Goal: Task Accomplishment & Management: Use online tool/utility

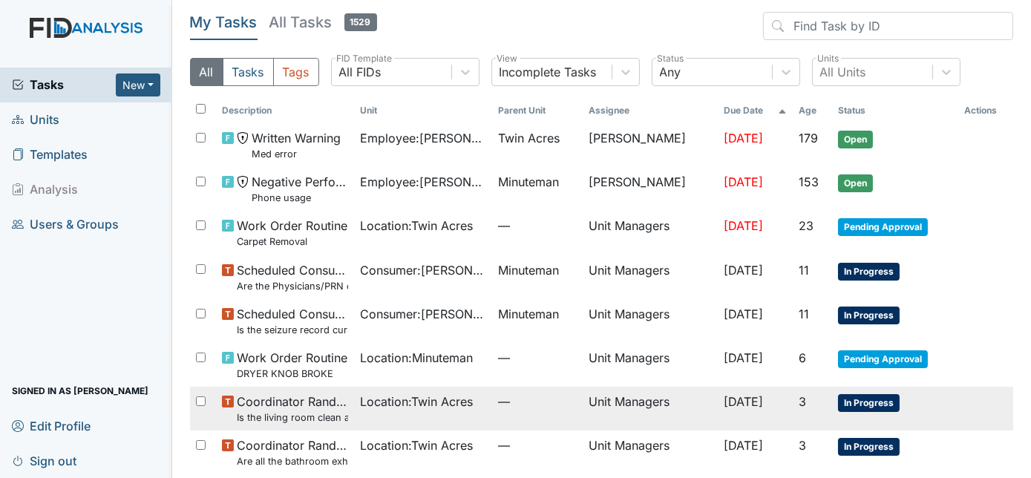
click at [359, 417] on td "Location : [GEOGRAPHIC_DATA]" at bounding box center [423, 409] width 138 height 44
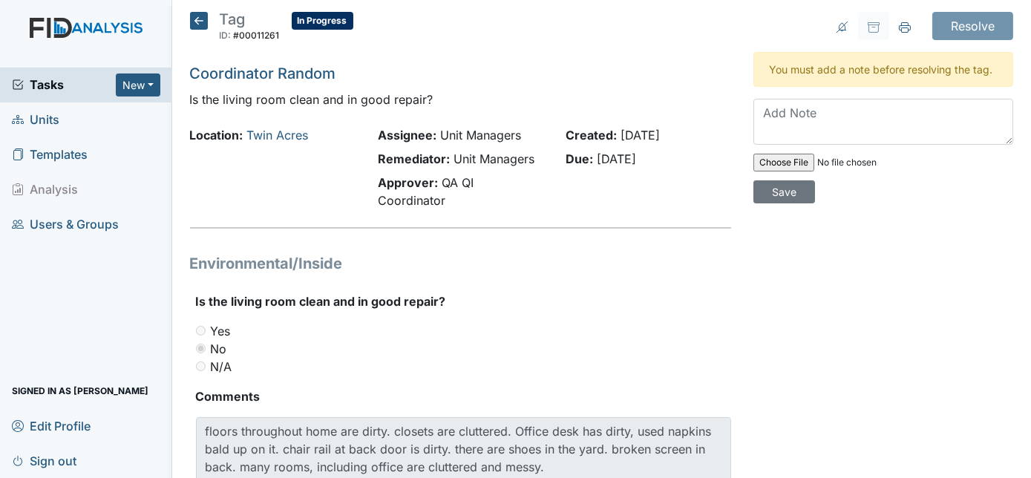
click at [200, 16] on icon at bounding box center [199, 21] width 18 height 18
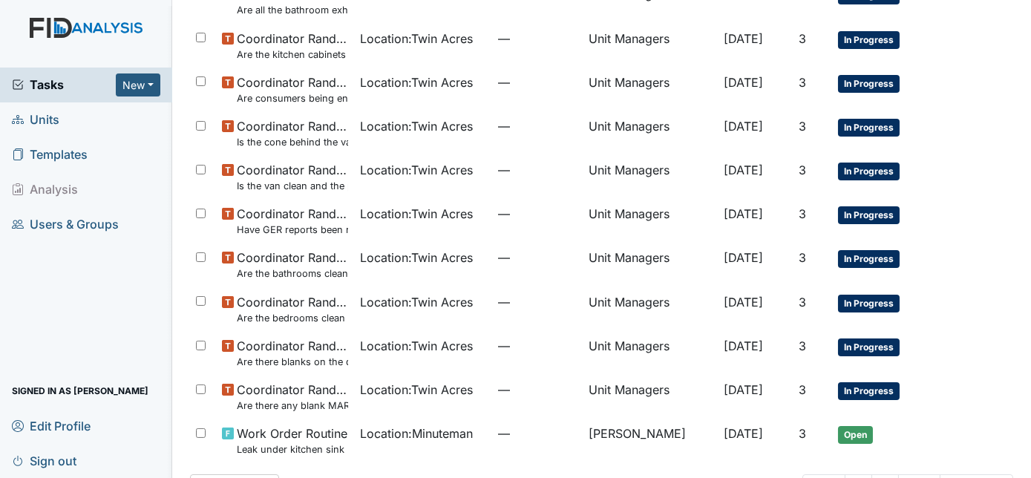
scroll to position [500, 0]
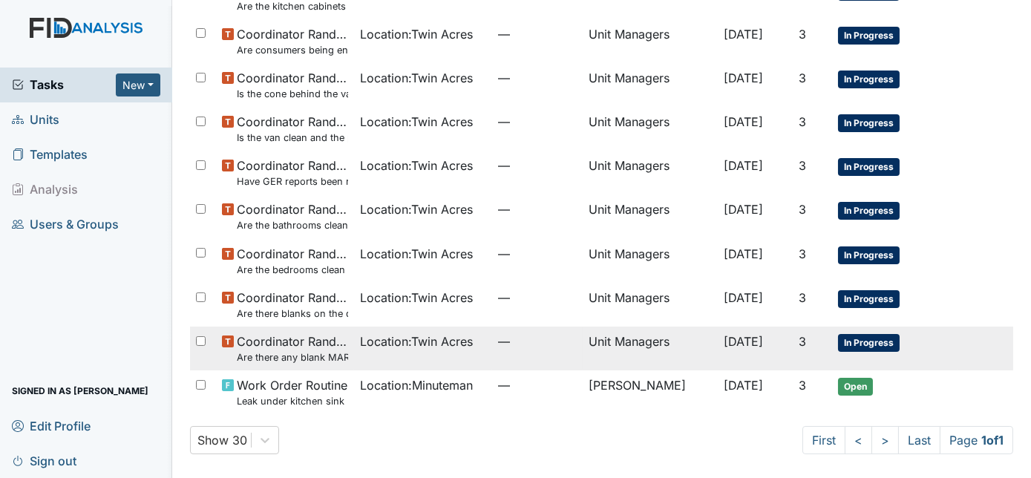
click at [415, 339] on span "Location : [GEOGRAPHIC_DATA]" at bounding box center [416, 342] width 113 height 18
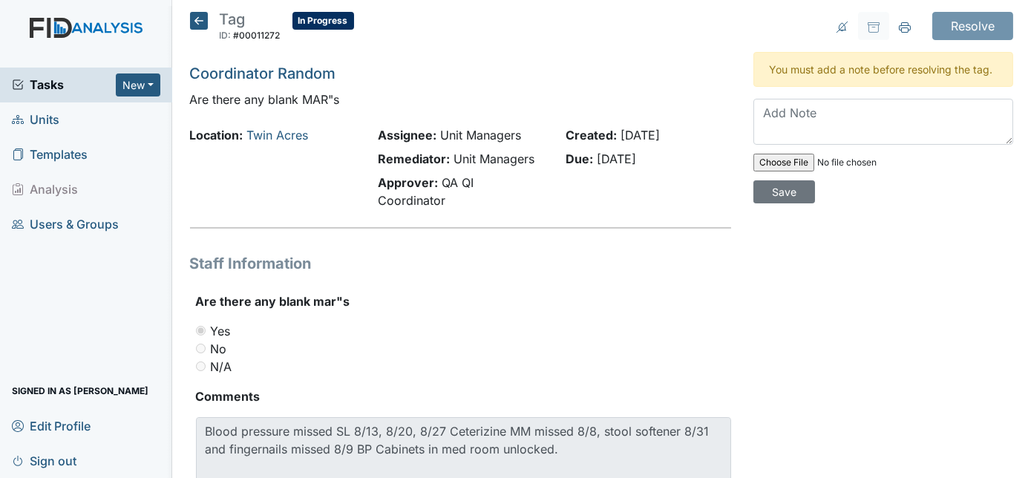
click at [195, 22] on icon at bounding box center [199, 21] width 18 height 18
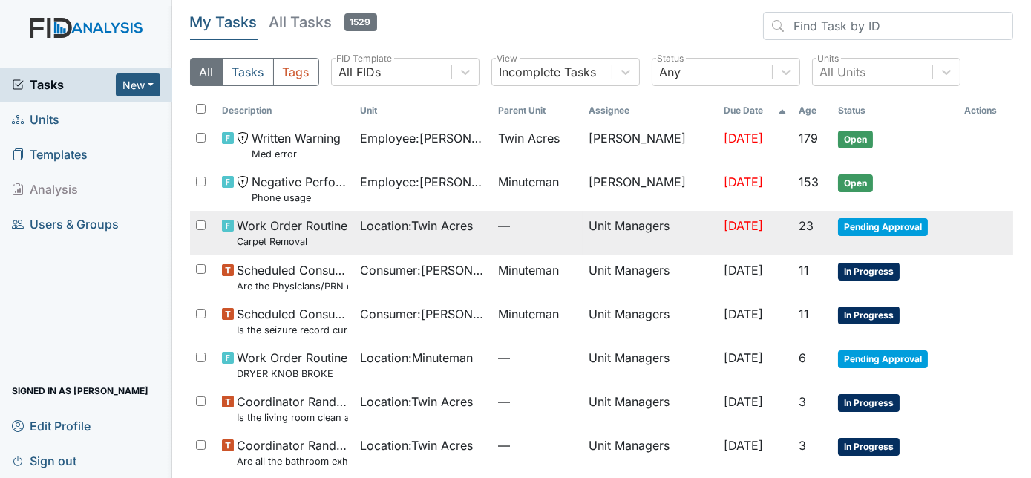
click at [360, 228] on span "Location : Twin Acres" at bounding box center [416, 226] width 113 height 18
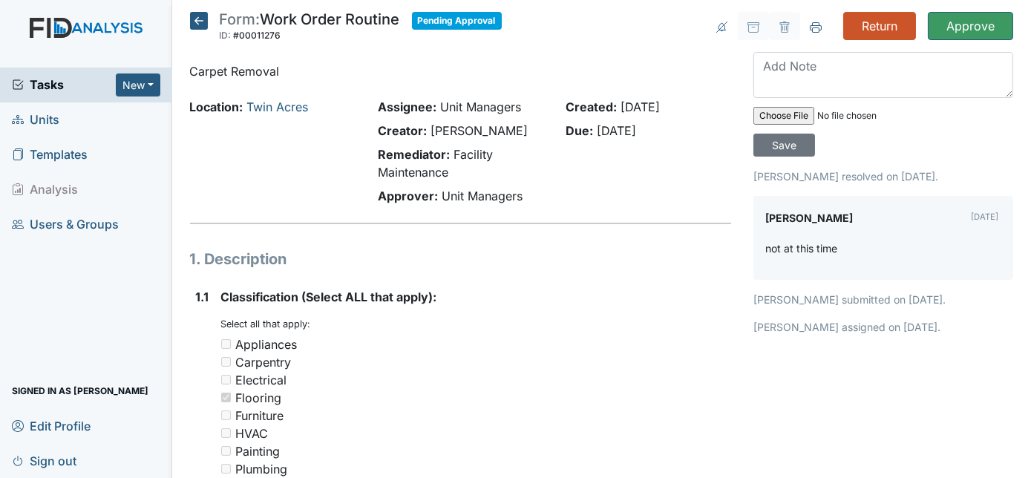
click at [194, 17] on icon at bounding box center [199, 21] width 18 height 18
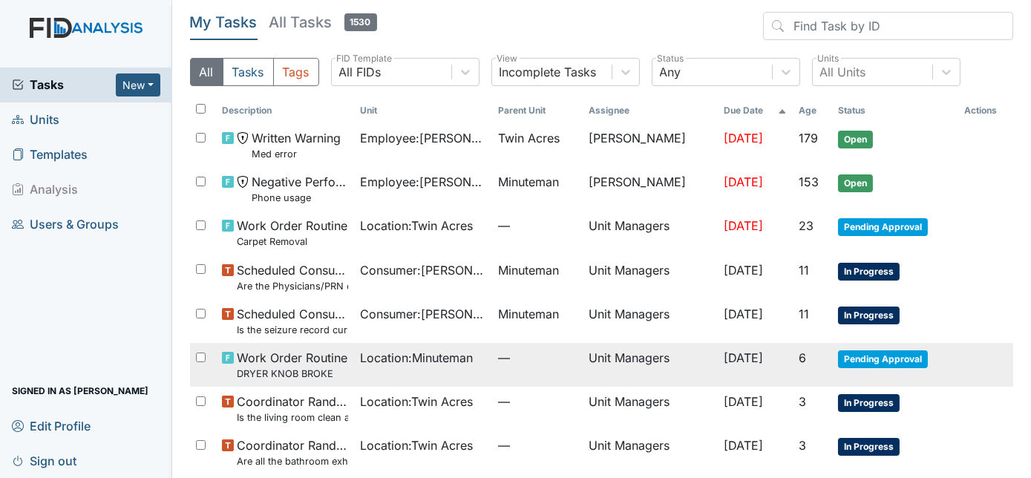
click at [421, 366] on span "Location : Minuteman" at bounding box center [416, 358] width 113 height 18
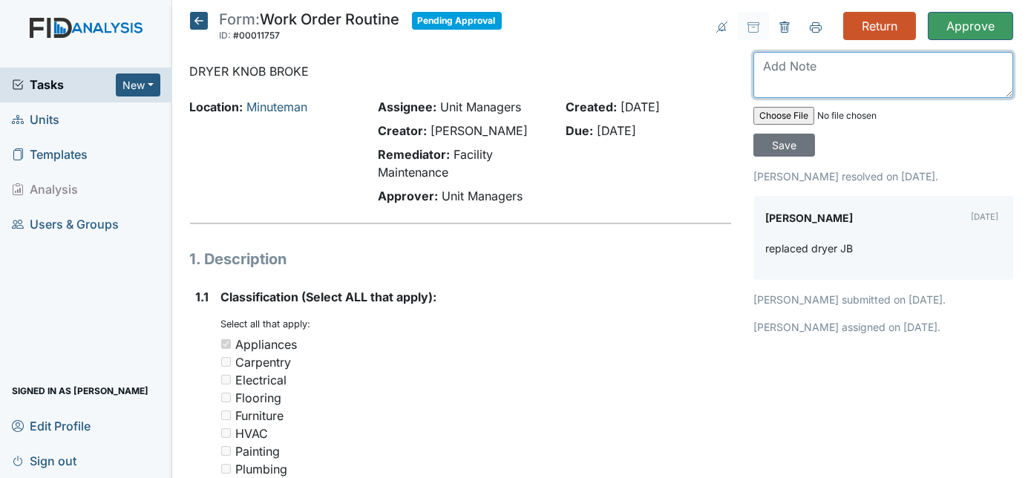
click at [821, 77] on textarea at bounding box center [884, 75] width 260 height 46
type textarea "Thanks"
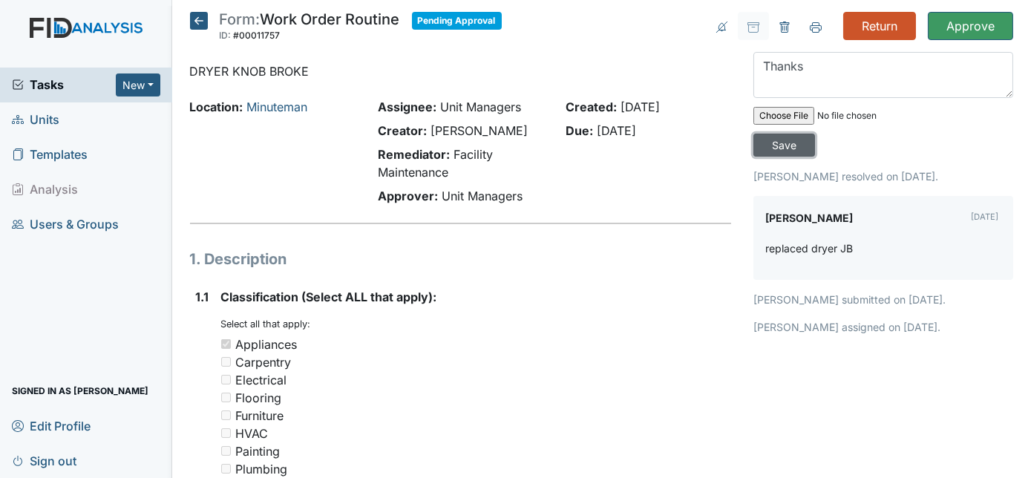
click at [815, 134] on input "Save" at bounding box center [785, 145] width 62 height 23
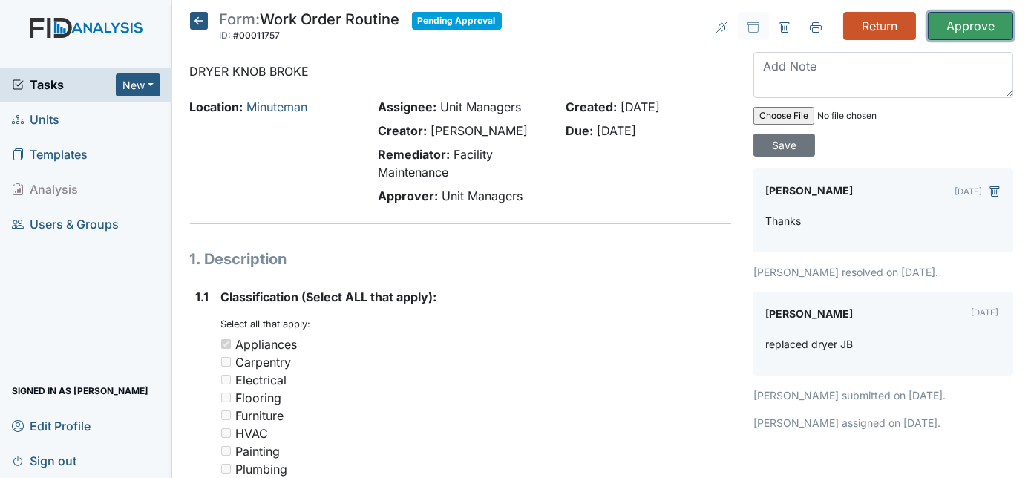
click at [962, 18] on input "Approve" at bounding box center [970, 26] width 85 height 28
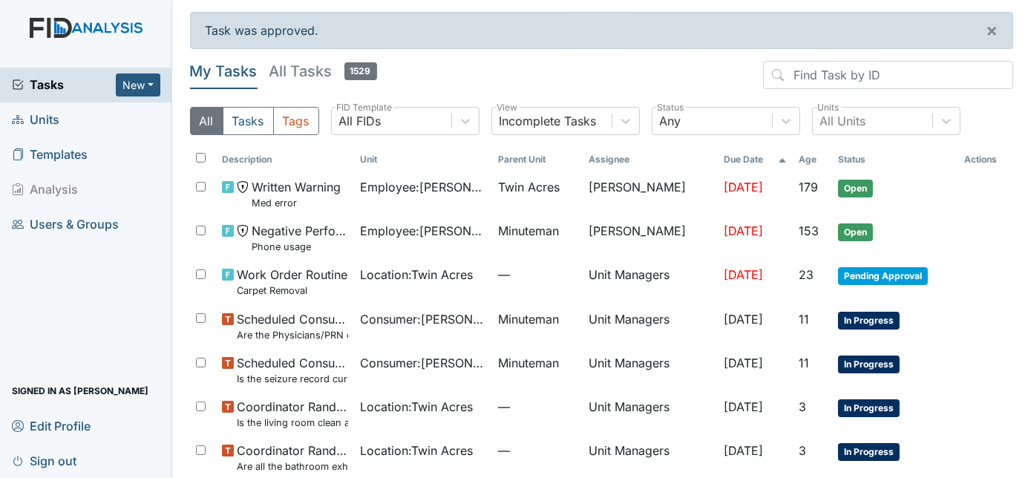
click at [53, 114] on span "Units" at bounding box center [36, 119] width 48 height 23
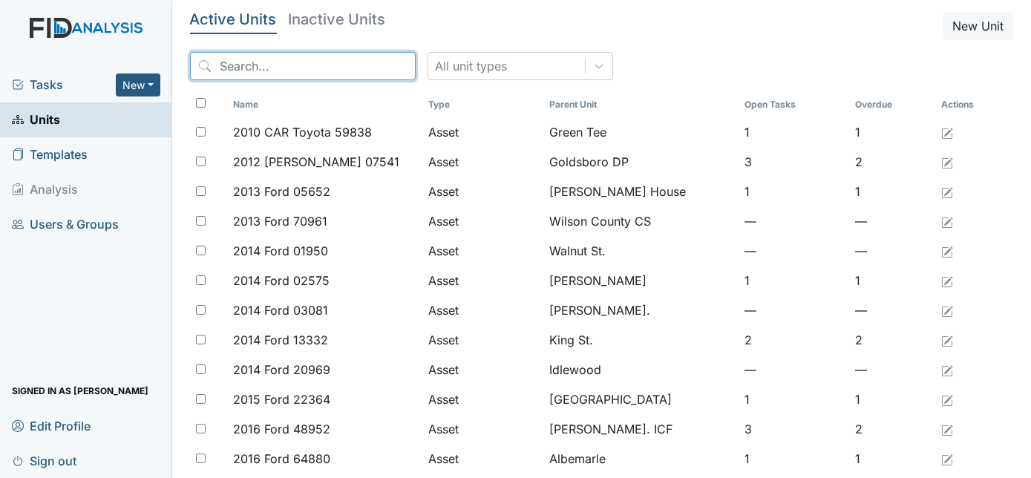
click at [257, 73] on input "search" at bounding box center [303, 66] width 226 height 28
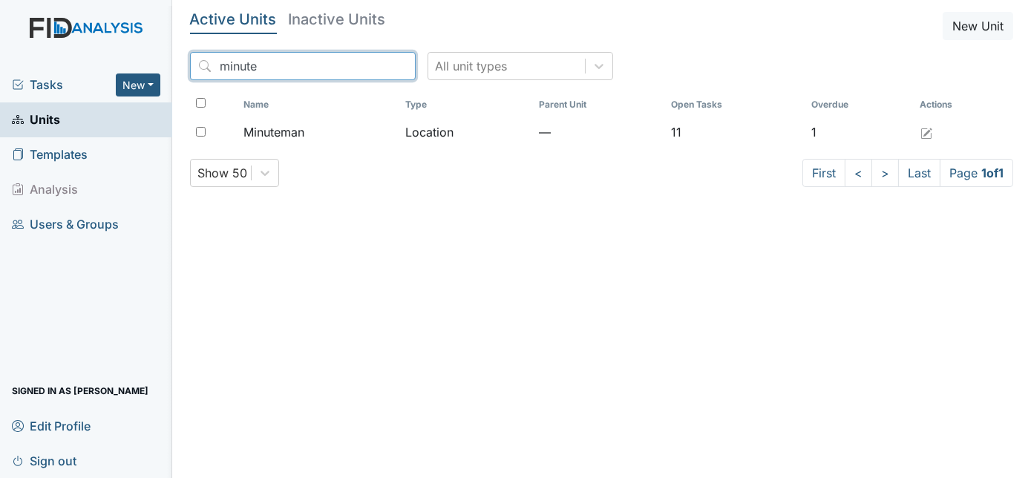
type input "minute"
